Goal: Task Accomplishment & Management: Complete application form

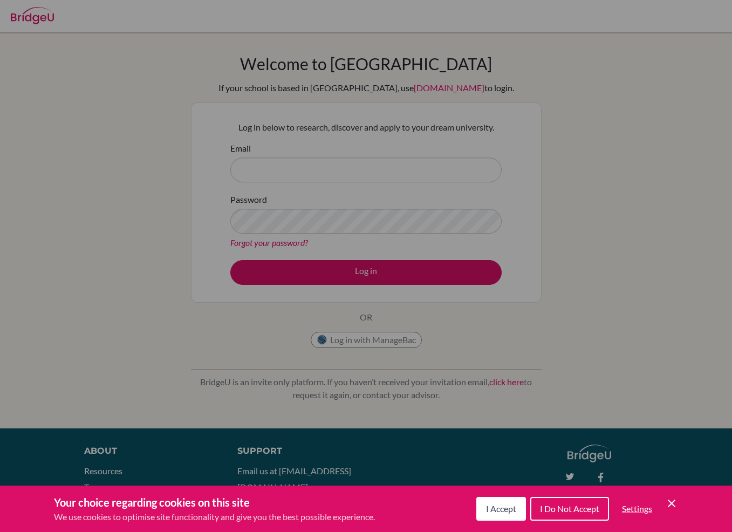
click at [563, 512] on span "I Do Not Accept" at bounding box center [569, 509] width 59 height 10
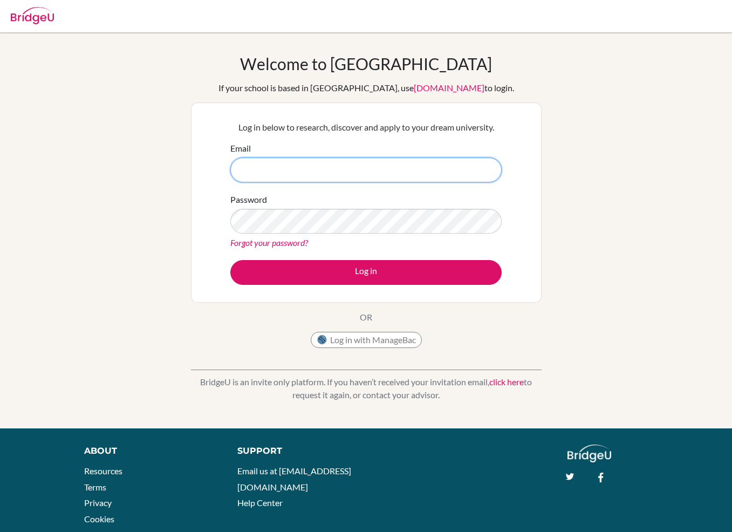
click at [365, 172] on input "Email" at bounding box center [365, 170] width 271 height 25
type input "[EMAIL_ADDRESS][DOMAIN_NAME]"
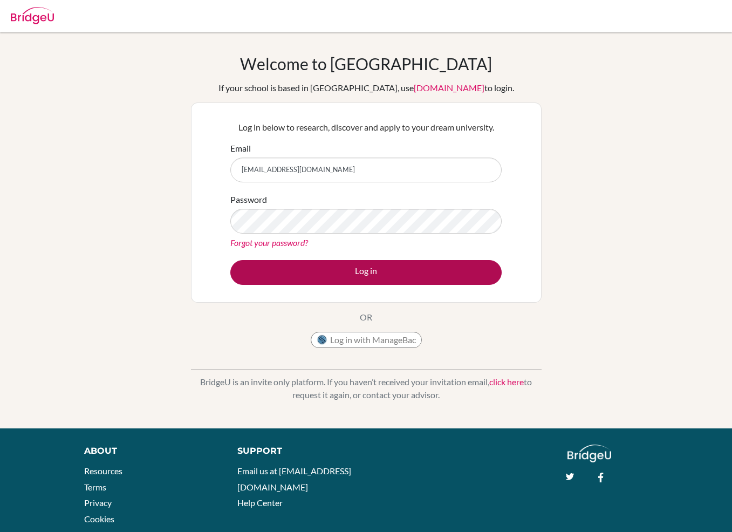
click at [419, 273] on button "Log in" at bounding box center [365, 272] width 271 height 25
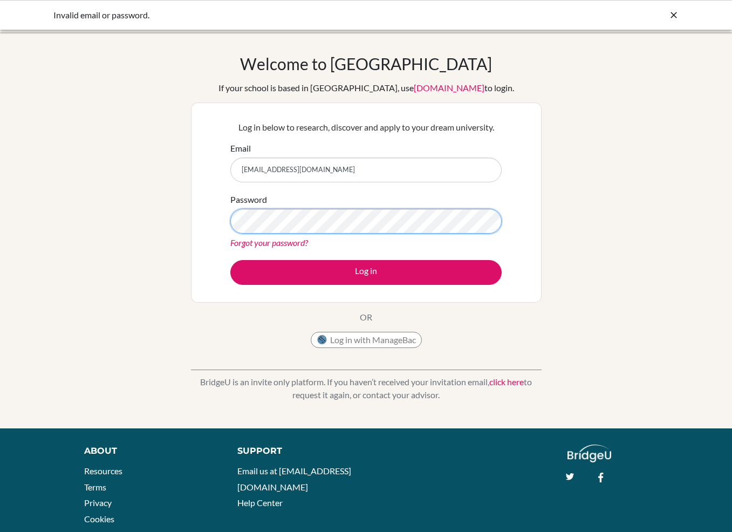
click at [366, 272] on button "Log in" at bounding box center [365, 272] width 271 height 25
click at [675, 15] on icon at bounding box center [674, 15] width 11 height 11
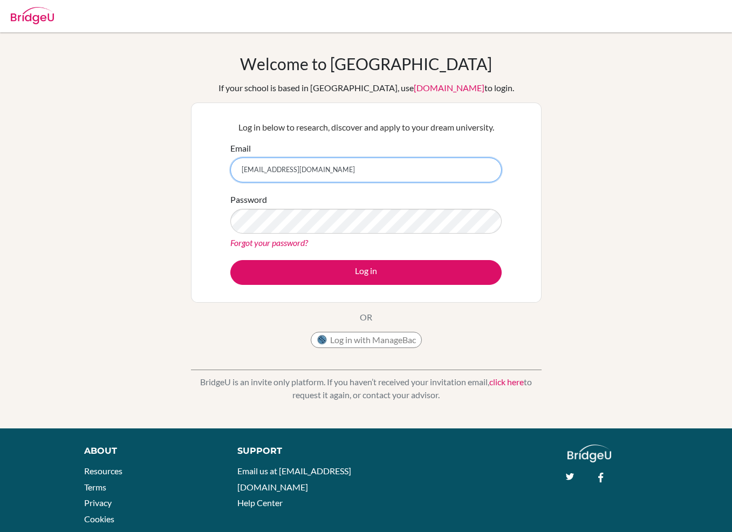
click at [333, 172] on input "[EMAIL_ADDRESS][DOMAIN_NAME]" at bounding box center [365, 170] width 271 height 25
